Goal: Information Seeking & Learning: Learn about a topic

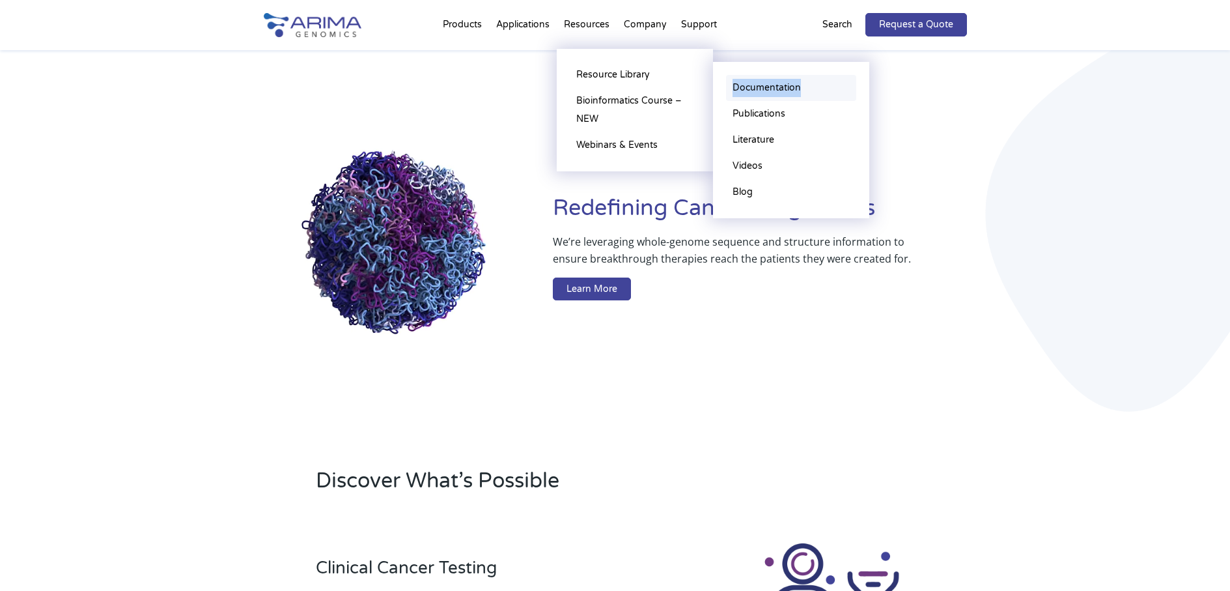
click at [746, 84] on link "Documentation" at bounding box center [791, 88] width 130 height 26
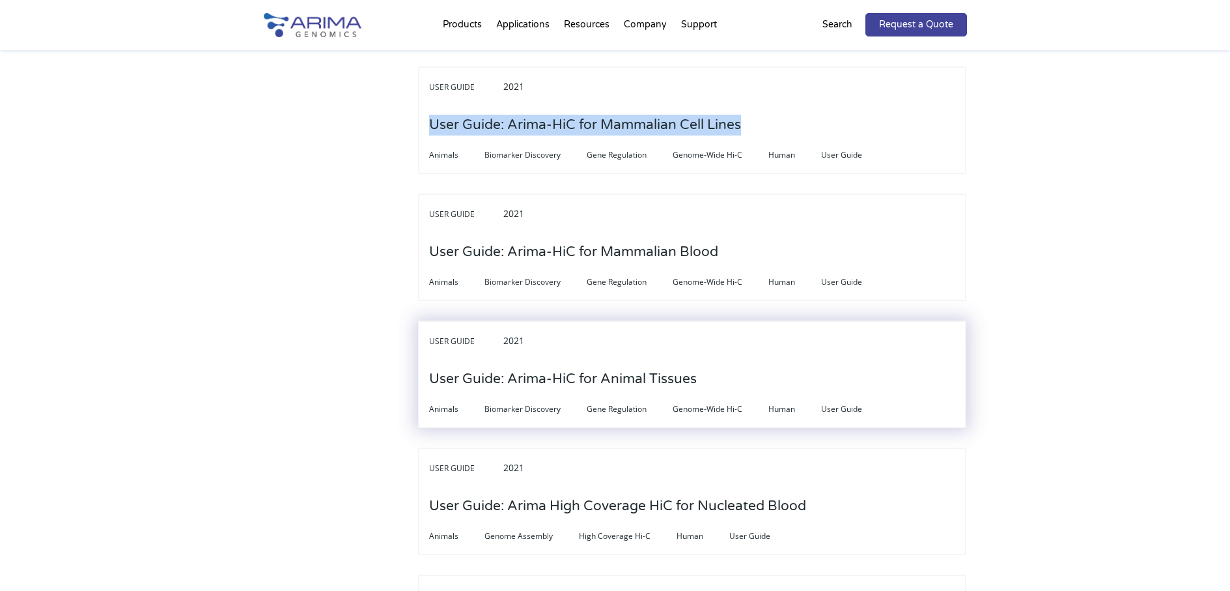
scroll to position [3542, 0]
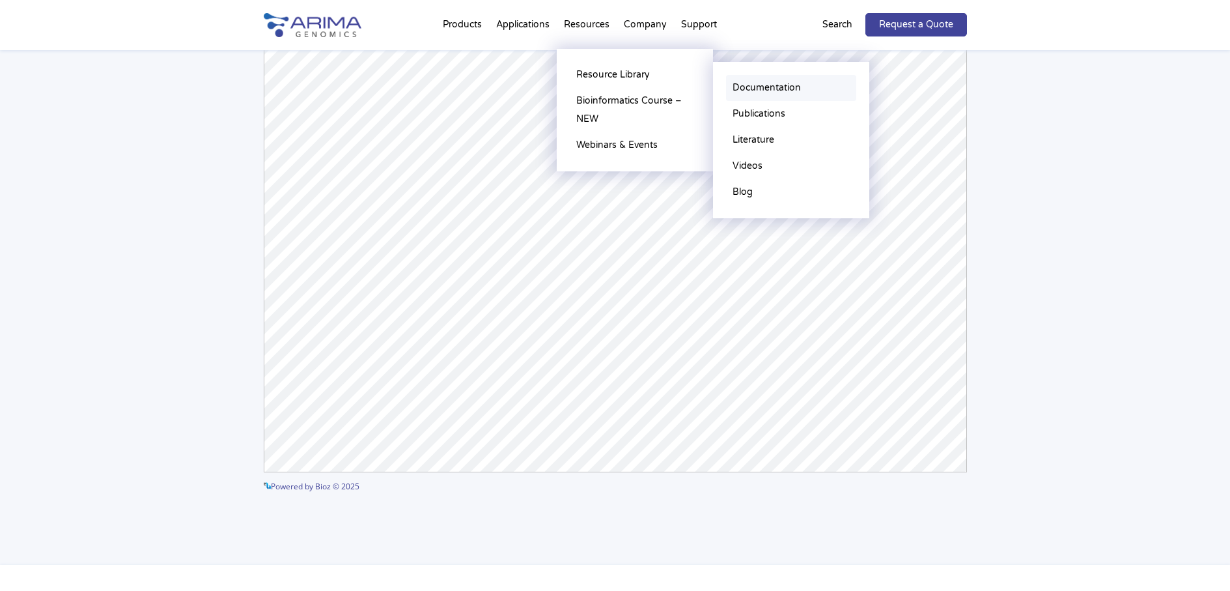
click at [770, 91] on link "Documentation" at bounding box center [791, 88] width 130 height 26
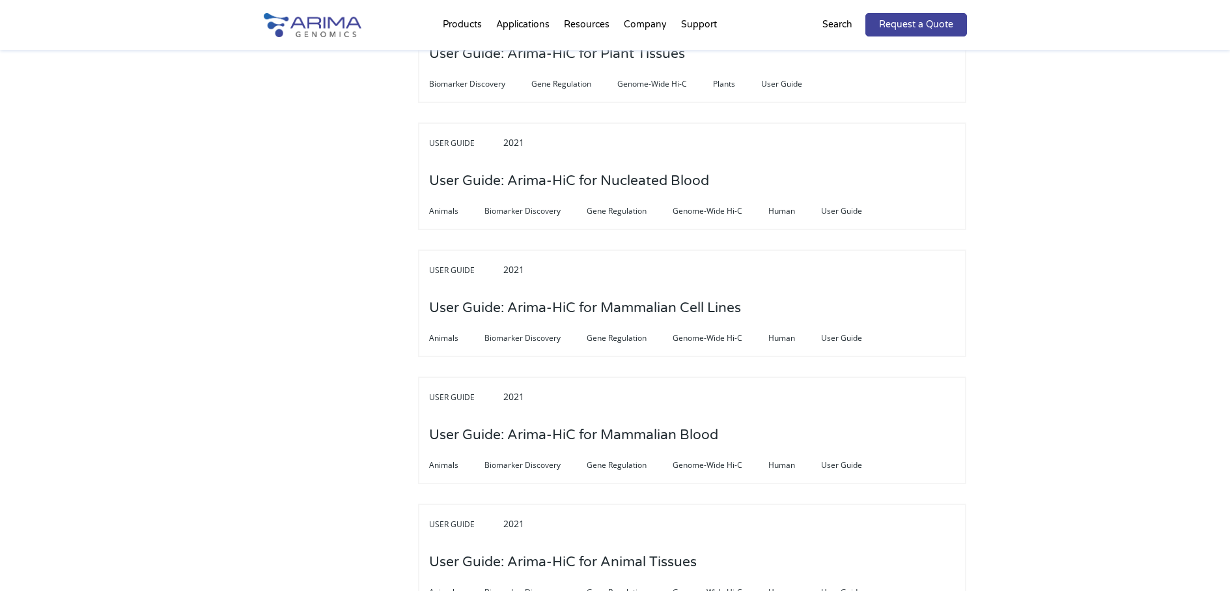
scroll to position [3334, 0]
